Goal: Information Seeking & Learning: Learn about a topic

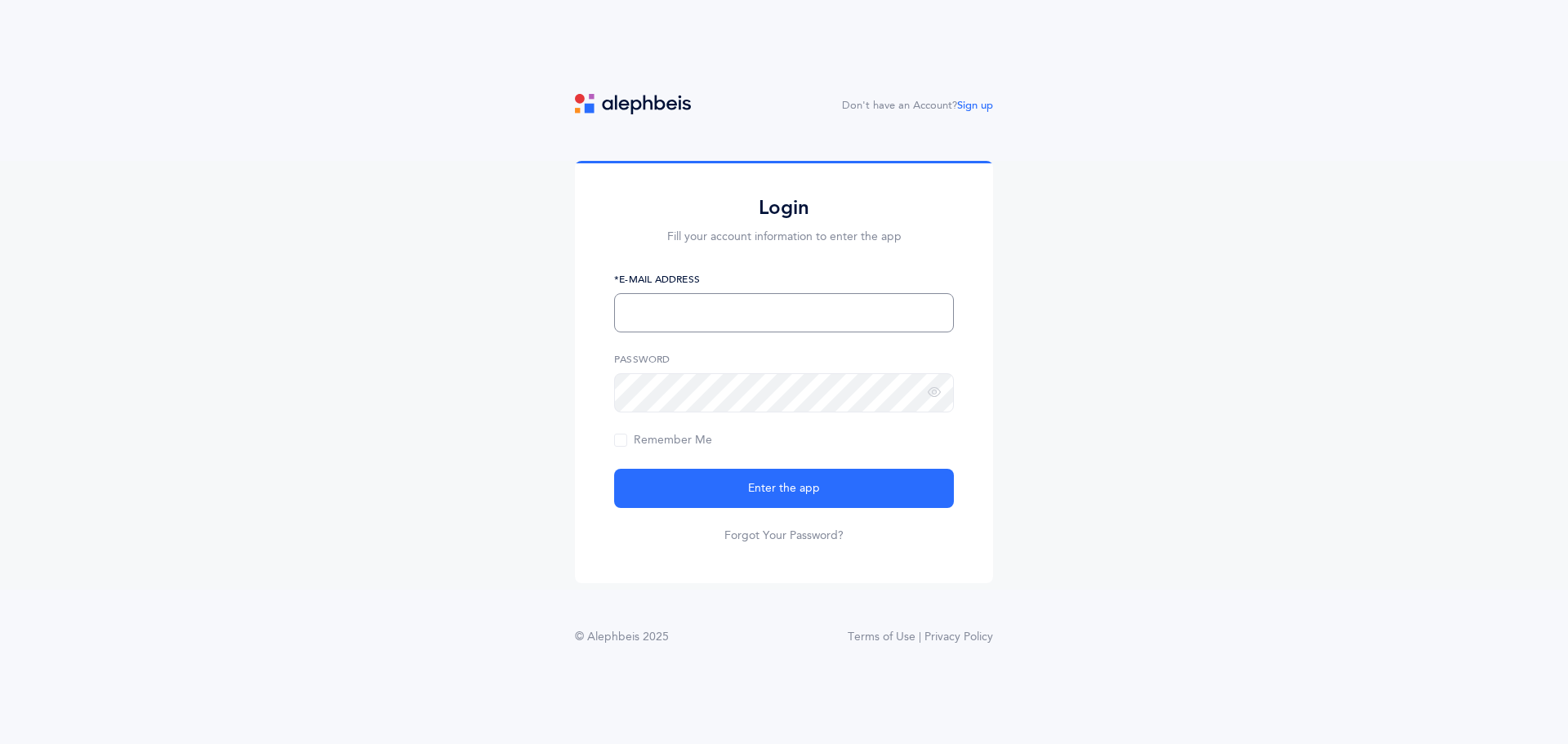
click at [795, 304] on input "text" at bounding box center [784, 314] width 340 height 40
type input "[EMAIL_ADDRESS][DOMAIN_NAME]"
click at [615, 469] on button "Enter the app" at bounding box center [784, 489] width 340 height 40
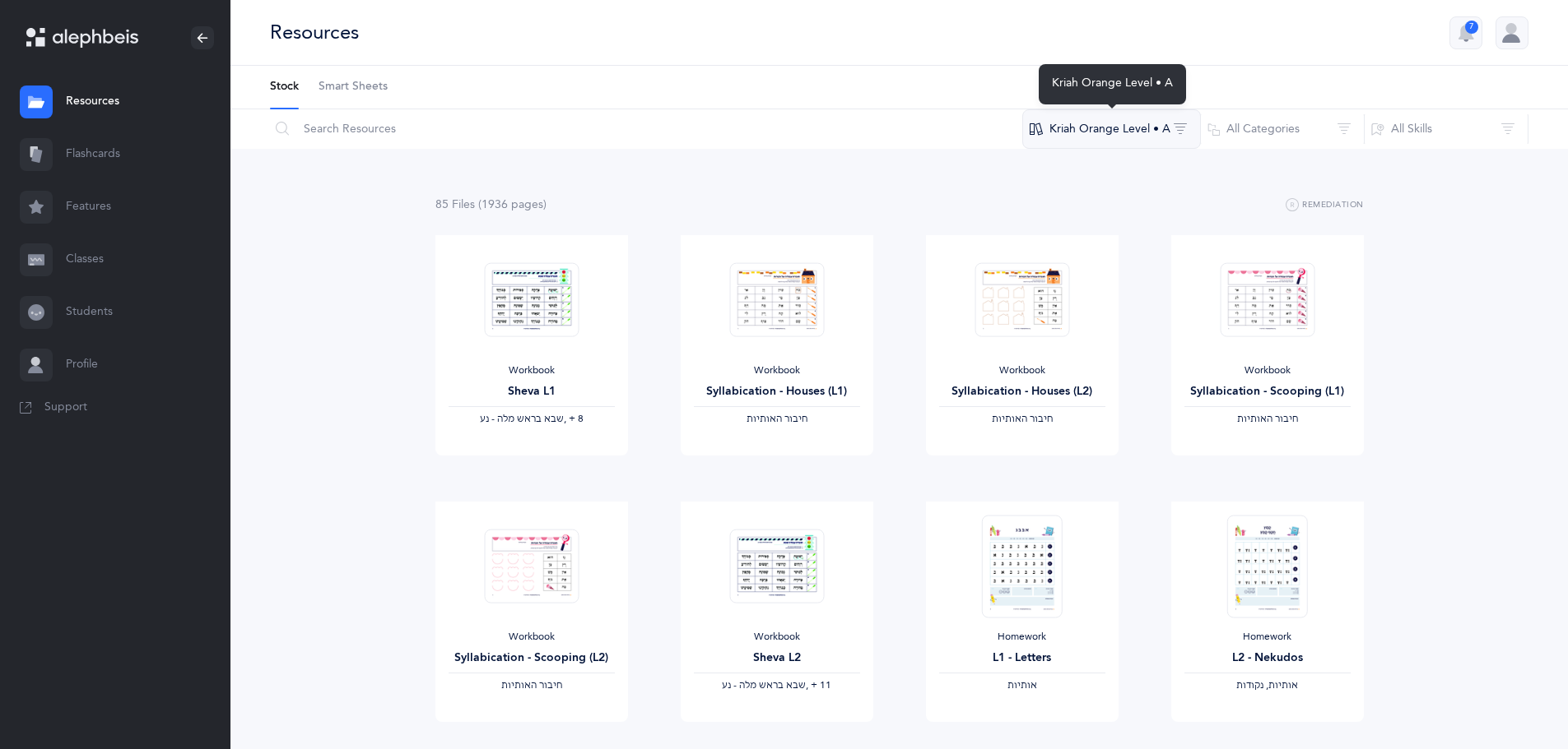
click at [1120, 128] on button "Kriah Orange Level • A" at bounding box center [1112, 129] width 178 height 40
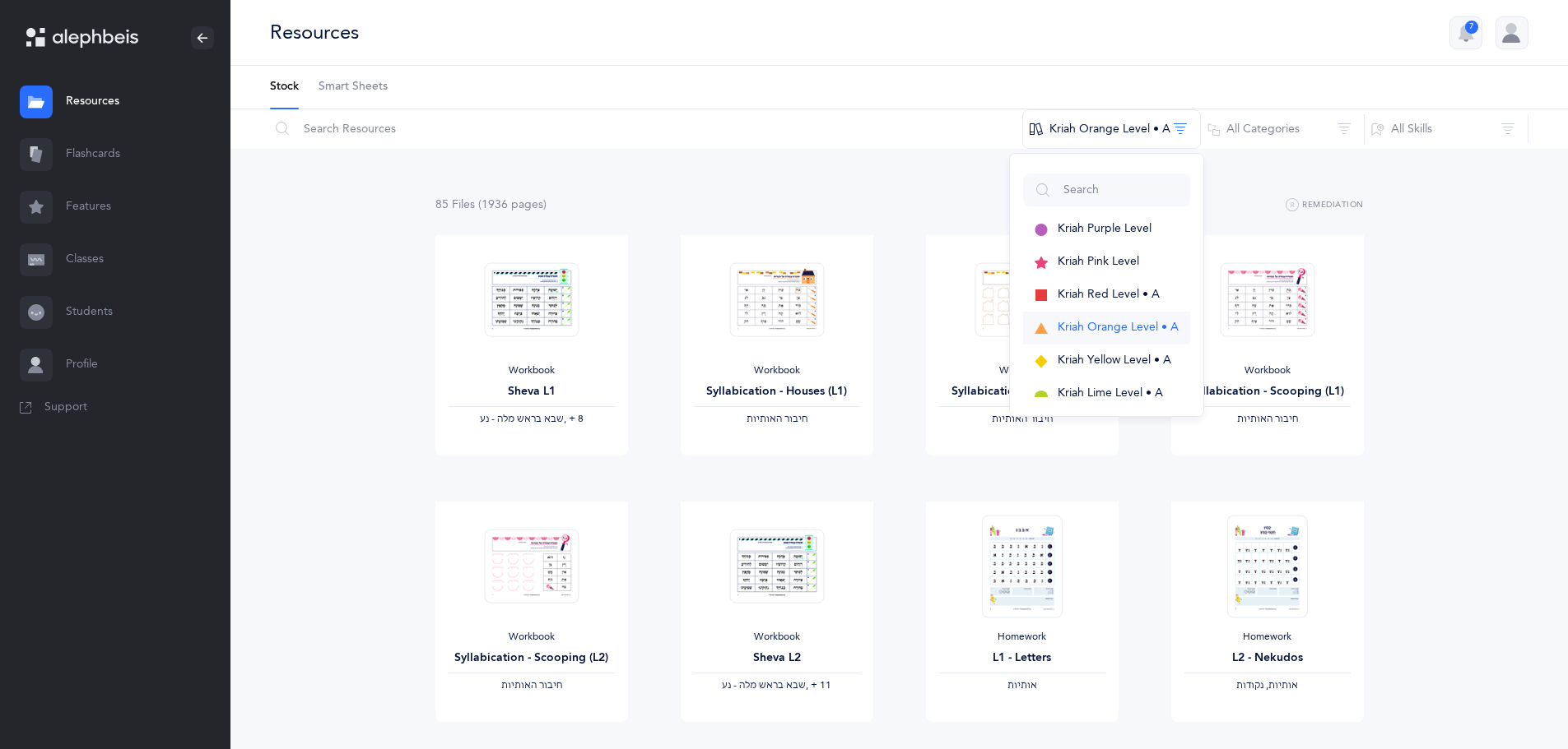
click at [1120, 325] on span "Kriah Orange Level • A" at bounding box center [1118, 327] width 121 height 13
click at [1340, 122] on button "All Categories" at bounding box center [1282, 129] width 165 height 40
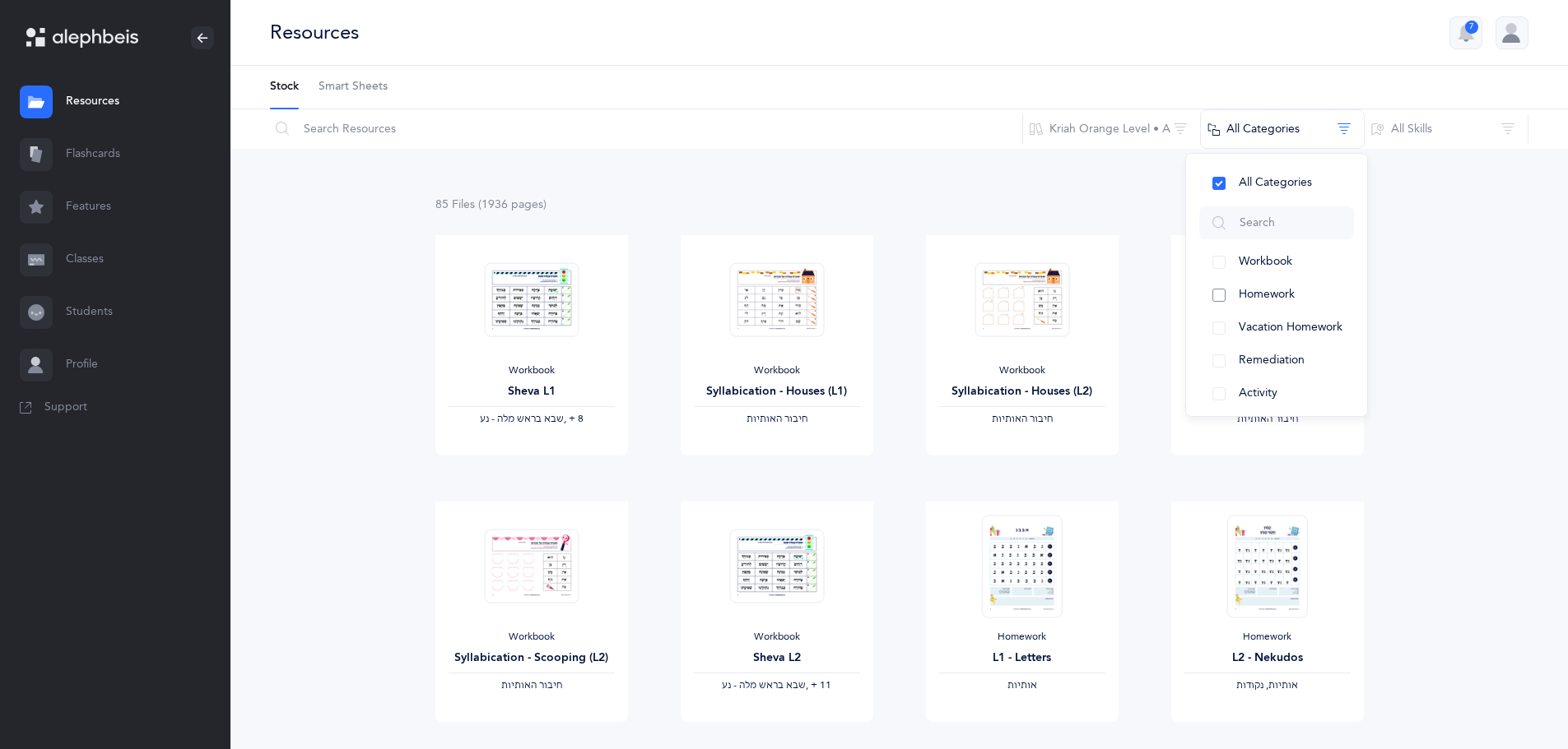
click at [1245, 287] on button "Homework" at bounding box center [1276, 295] width 155 height 33
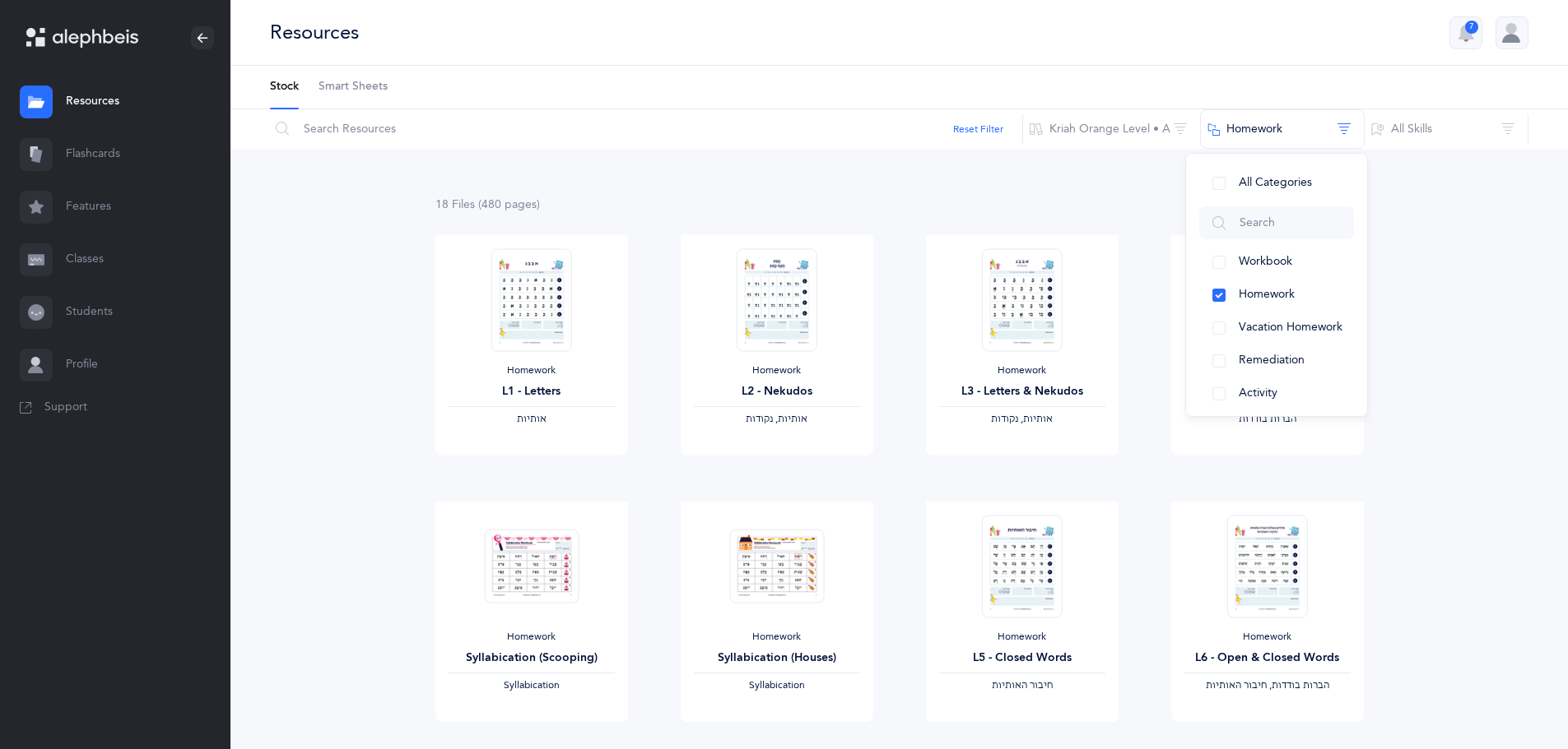
click at [893, 485] on div "Homework L2 - Nekudos ‫אותיות, נקודות‬ View" at bounding box center [777, 368] width 246 height 266
click at [556, 466] on link "View" at bounding box center [531, 472] width 193 height 33
click at [803, 476] on link "View" at bounding box center [777, 472] width 193 height 33
